Goal: Information Seeking & Learning: Learn about a topic

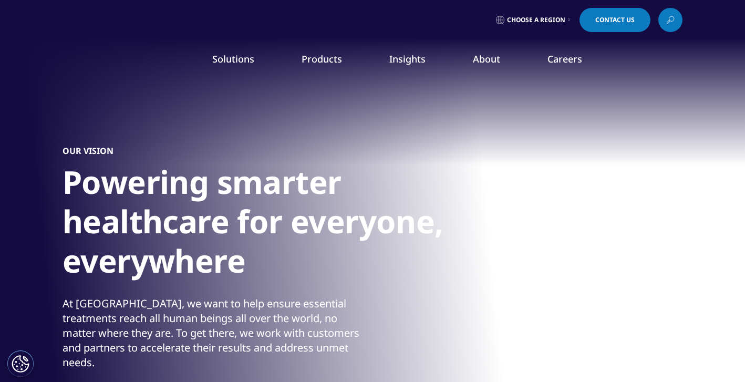
click at [231, 181] on link "Commitment to Global Health" at bounding box center [289, 181] width 182 height 12
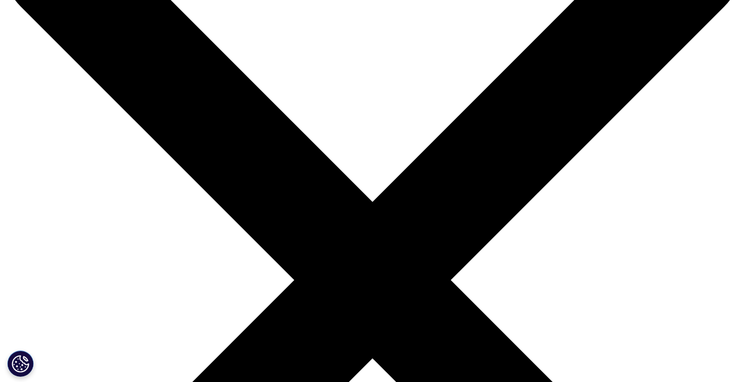
scroll to position [217, 0]
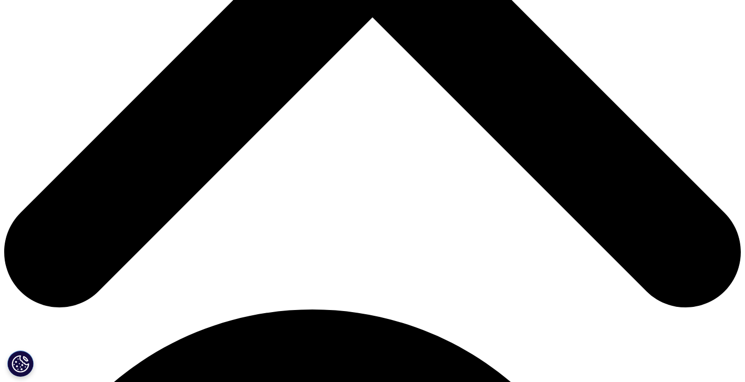
scroll to position [201, 0]
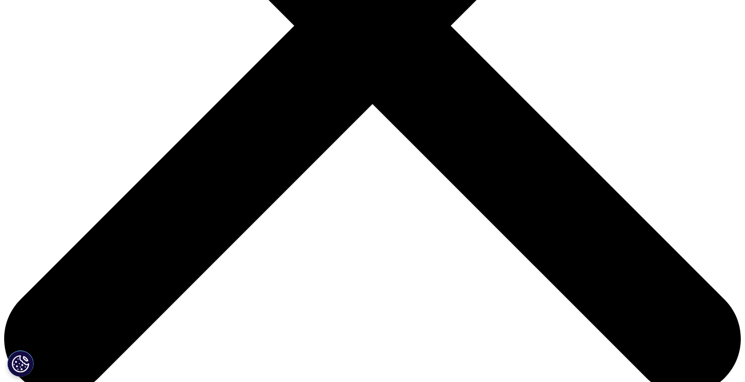
scroll to position [184, 0]
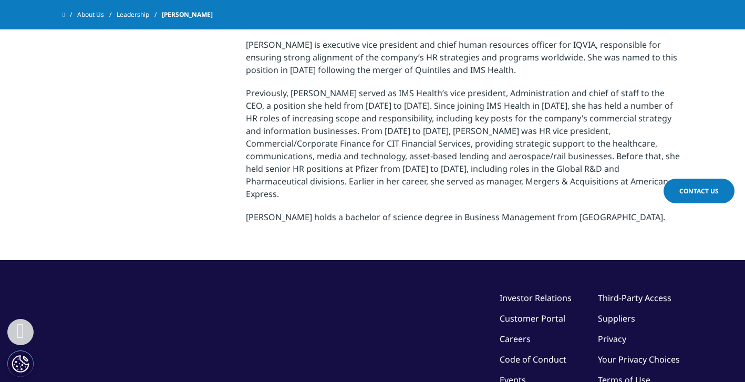
scroll to position [259, 0]
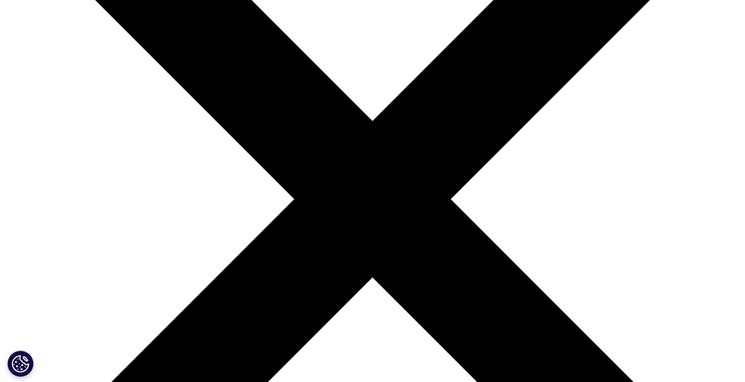
scroll to position [184, 0]
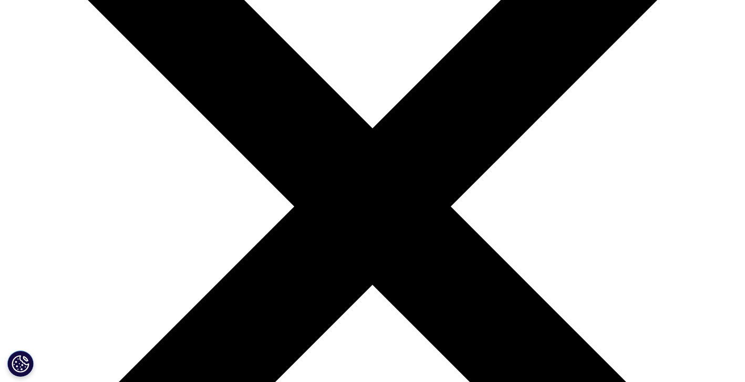
scroll to position [177, 0]
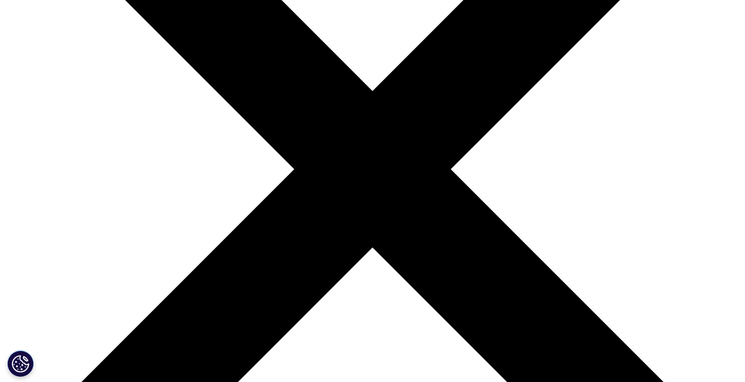
scroll to position [228, 0]
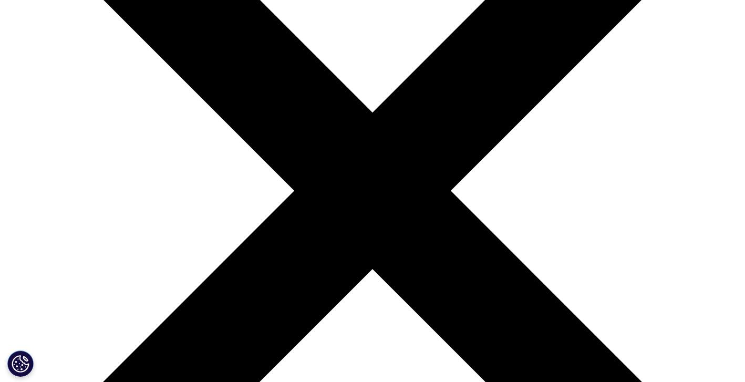
scroll to position [168, 0]
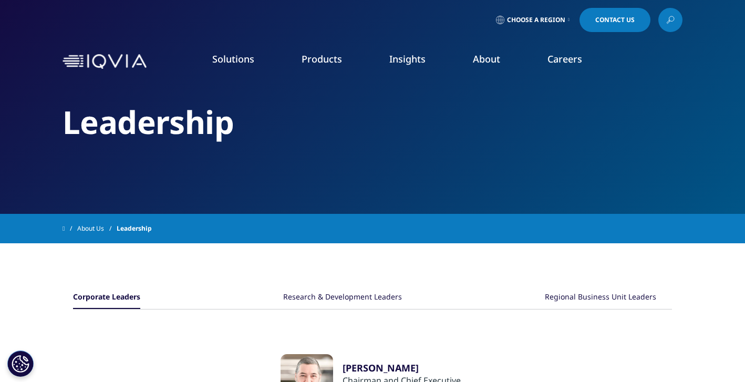
click at [363, 242] on link "READ MORE" at bounding box center [394, 241] width 109 height 9
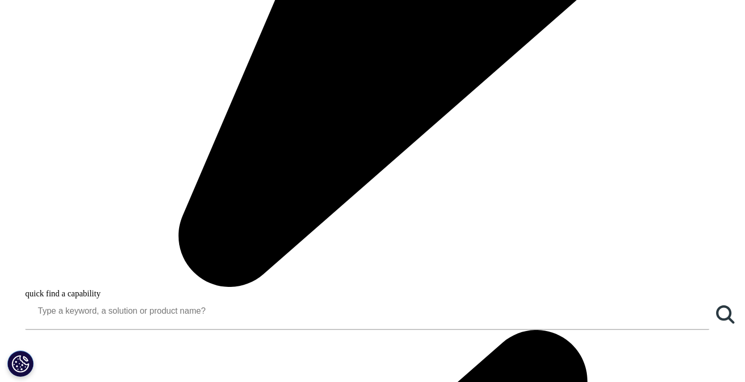
scroll to position [1087, 0]
